Goal: Ask a question

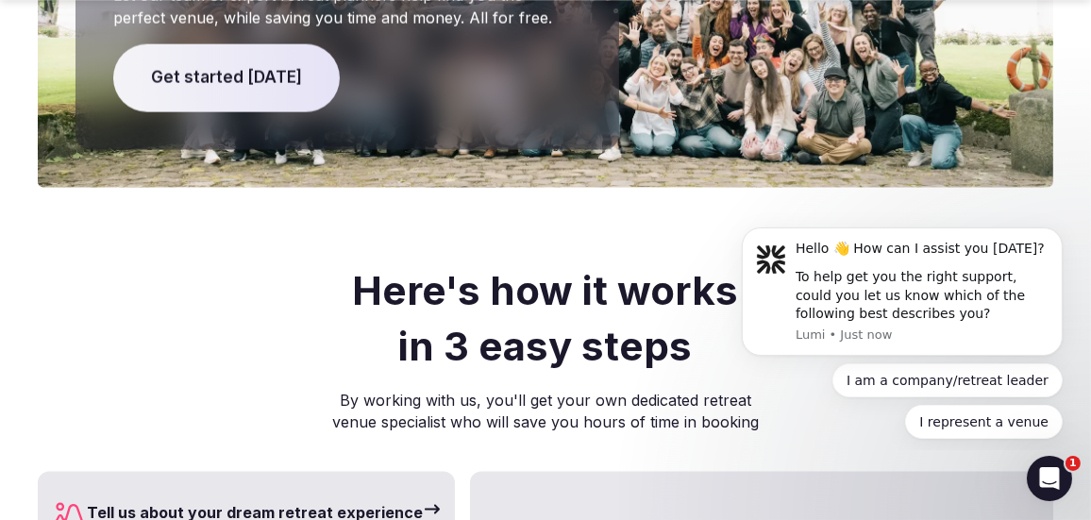
scroll to position [4374, 0]
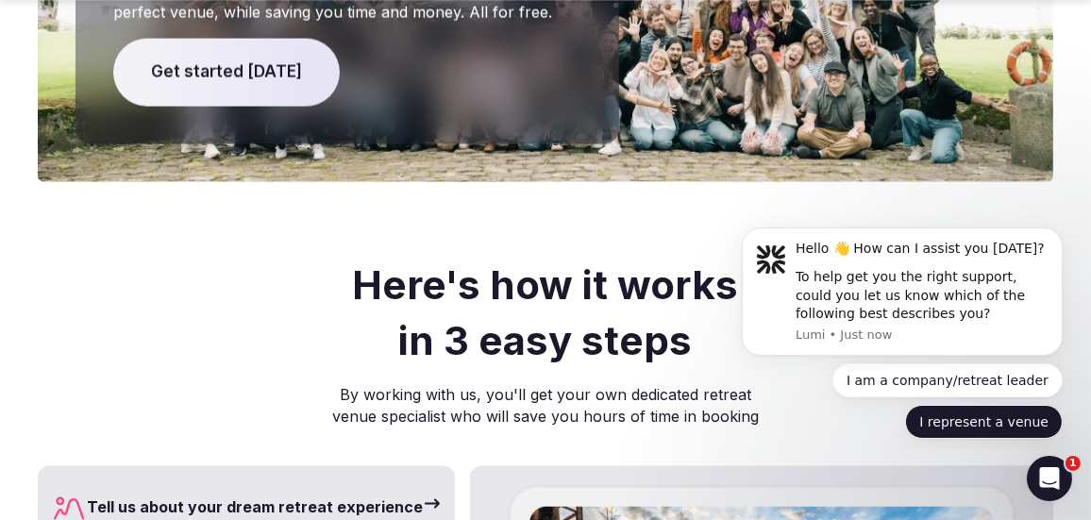
click at [975, 414] on button "I represent a venue" at bounding box center [984, 421] width 158 height 34
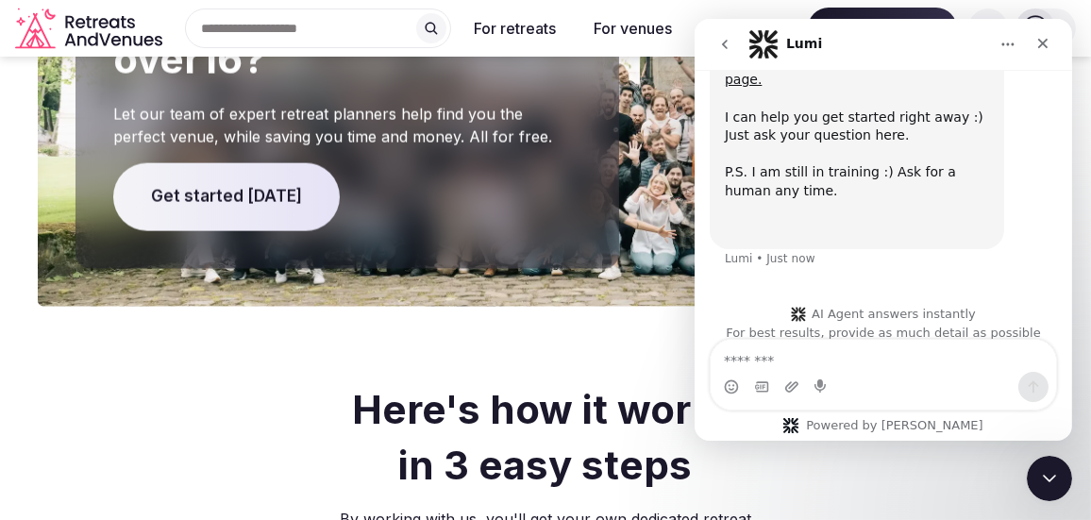
scroll to position [4249, 0]
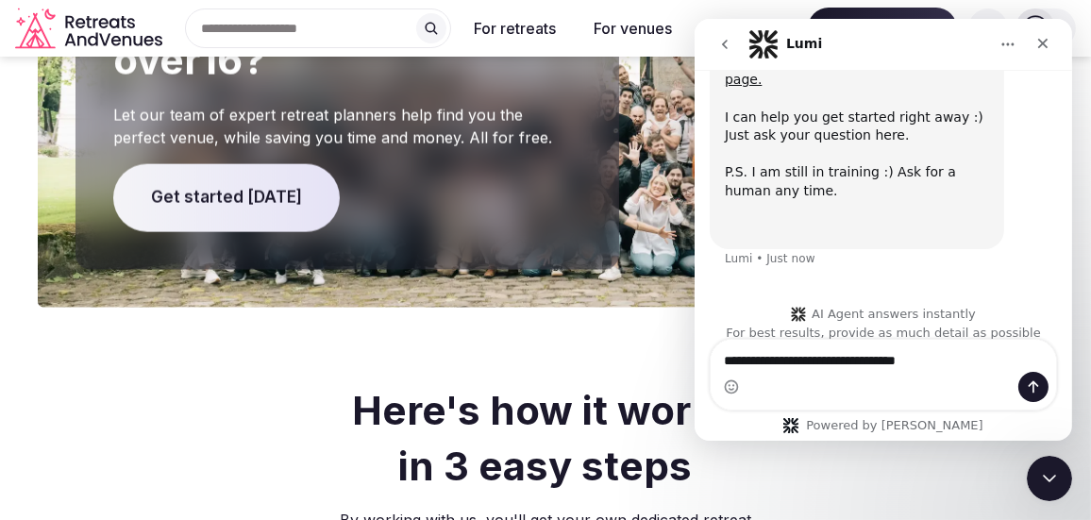
type textarea "**********"
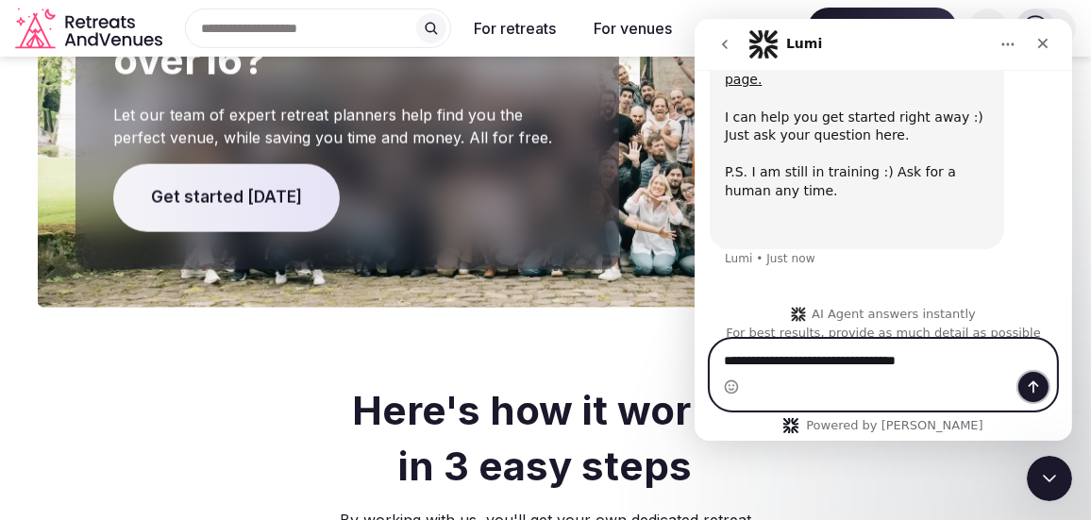
click at [1040, 388] on icon "Send a message…" at bounding box center [1032, 387] width 15 height 15
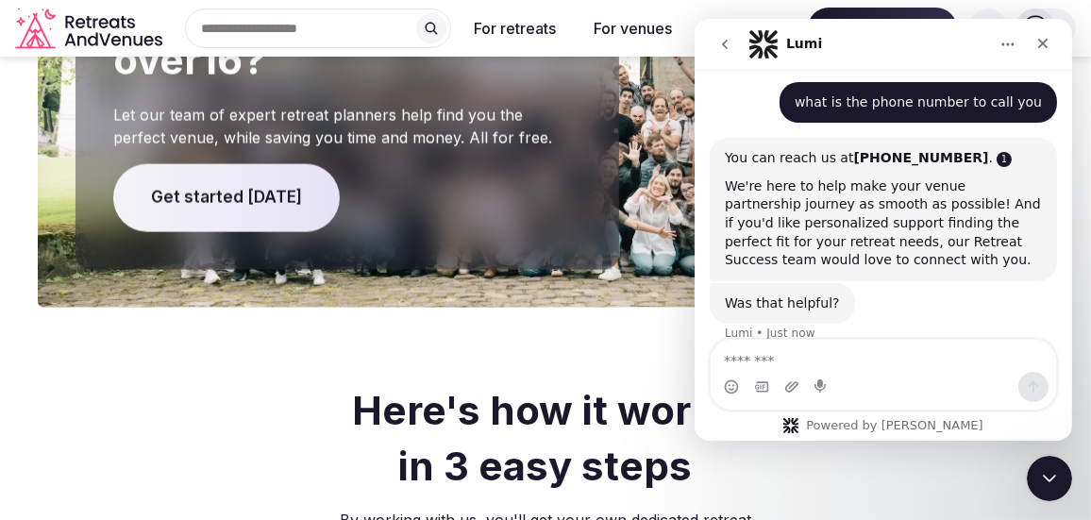
scroll to position [516, 0]
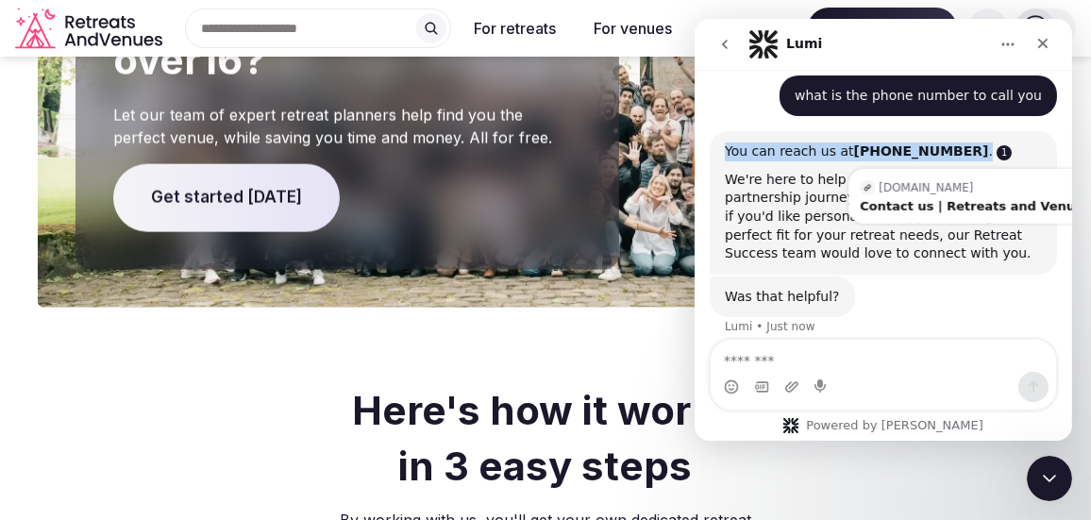
drag, startPoint x: 858, startPoint y: 135, endPoint x: 941, endPoint y: 134, distance: 83.1
click at [996, 145] on link "Source reference 139145673:" at bounding box center [1003, 152] width 15 height 15
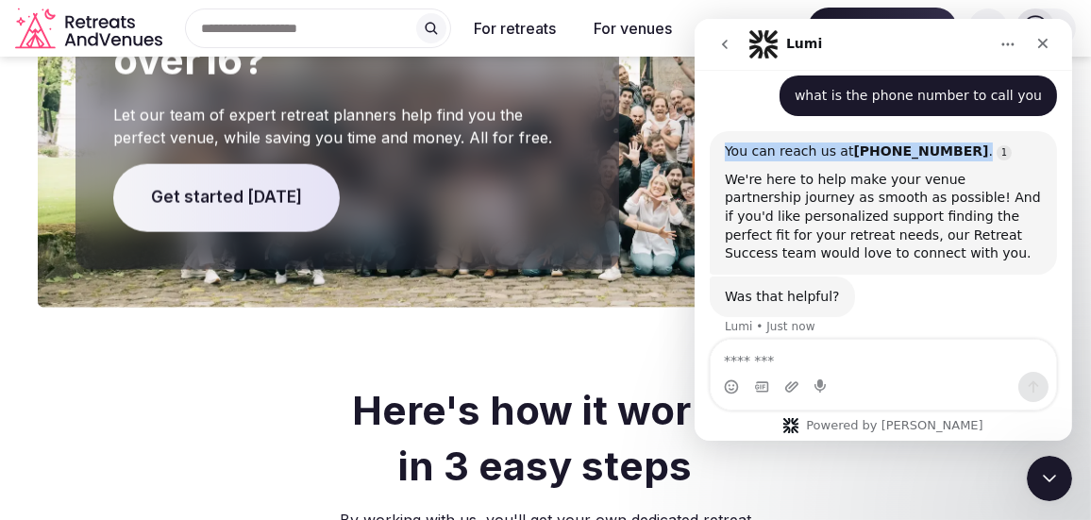
click at [923, 144] on b "[PHONE_NUMBER]" at bounding box center [921, 151] width 135 height 15
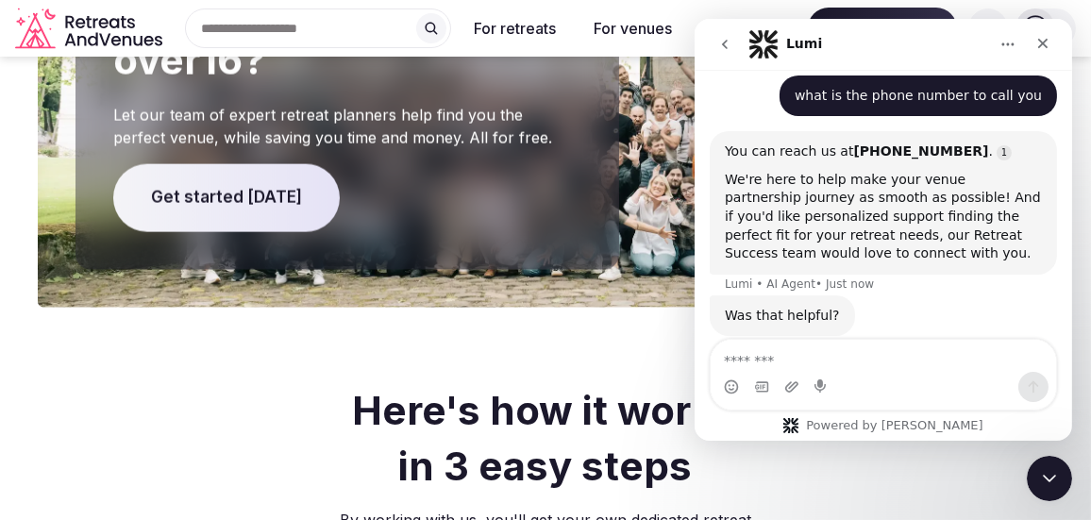
scroll to position [534, 0]
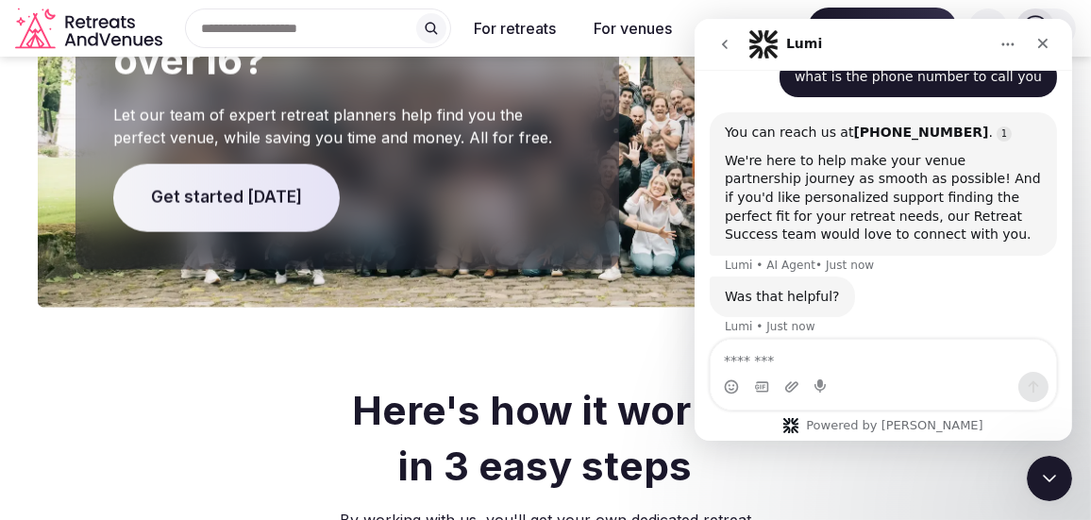
drag, startPoint x: 939, startPoint y: 113, endPoint x: 856, endPoint y: 109, distance: 83.2
click at [856, 125] on b "[PHONE_NUMBER]" at bounding box center [921, 132] width 135 height 15
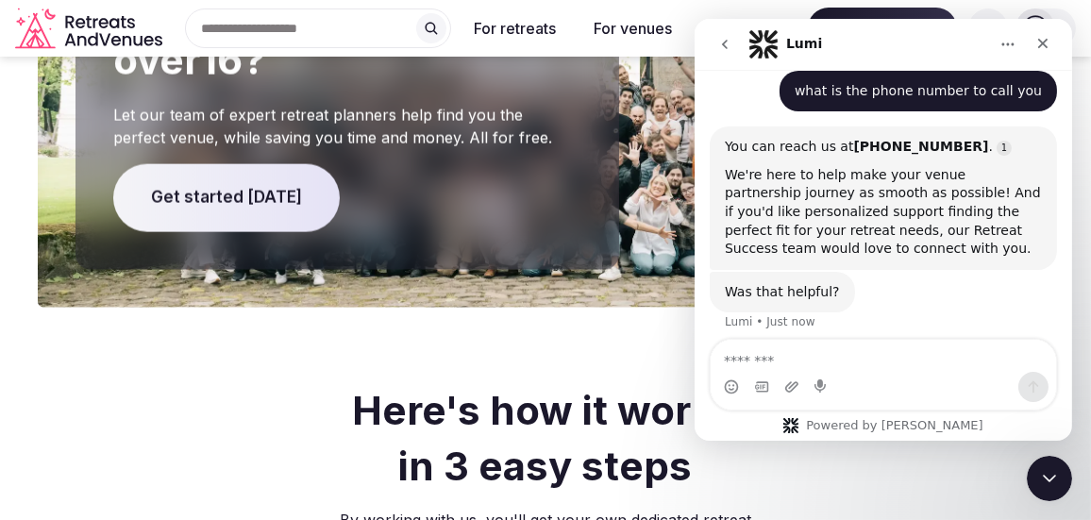
scroll to position [516, 0]
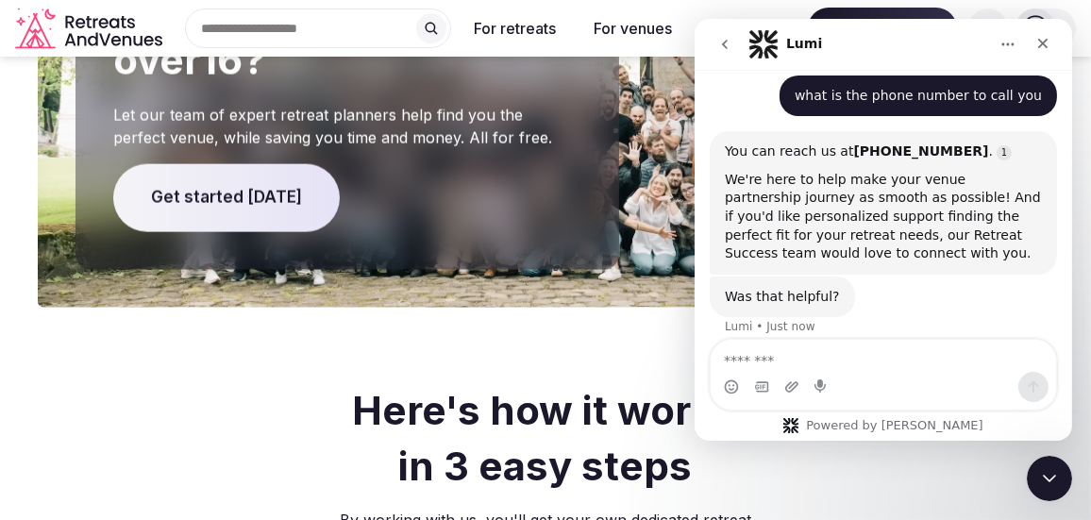
copy b "[PHONE_NUMBER]"
